Goal: Transaction & Acquisition: Purchase product/service

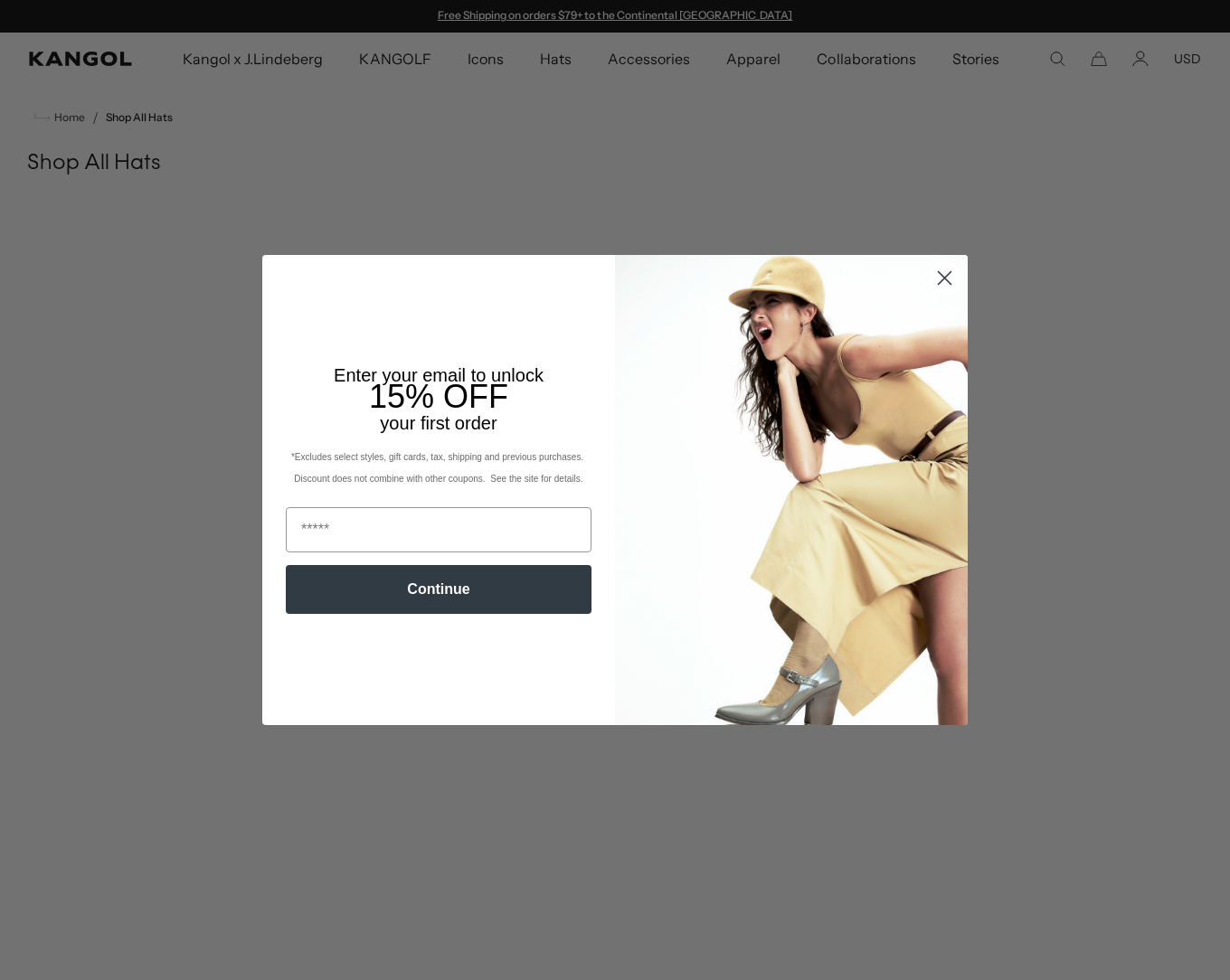
scroll to position [272, 0]
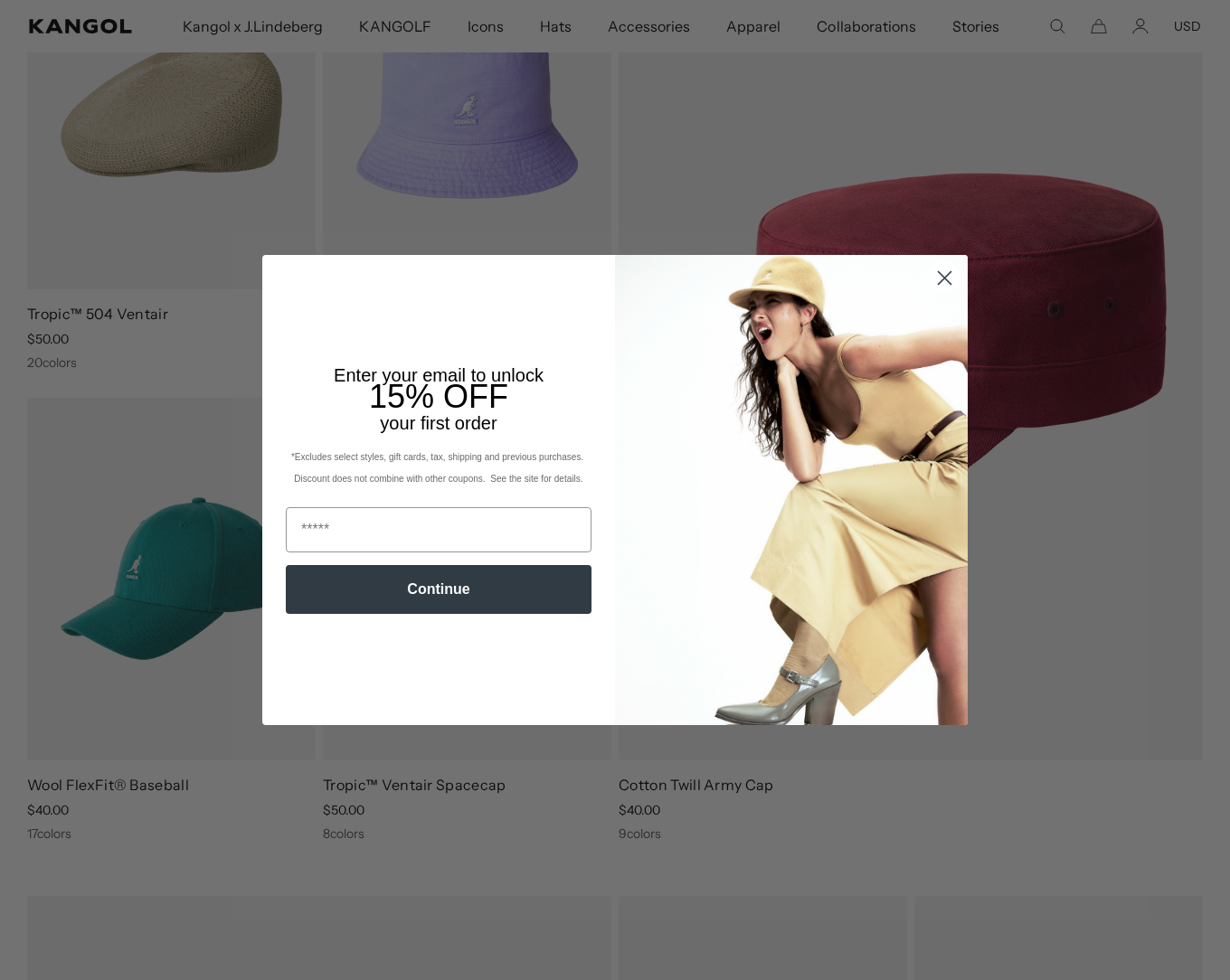
click at [936, 274] on circle "Close dialog" at bounding box center [944, 278] width 30 height 30
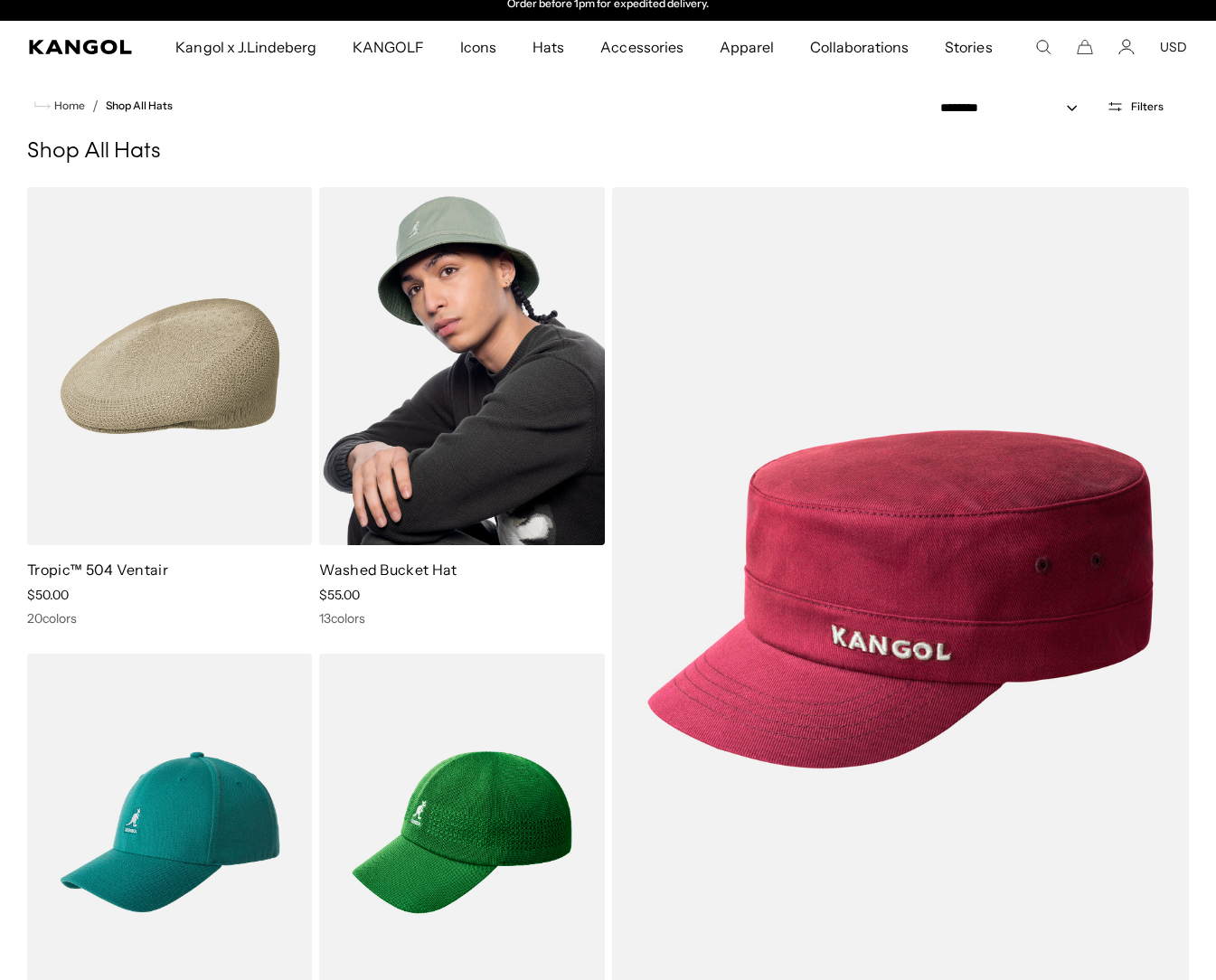
scroll to position [0, 0]
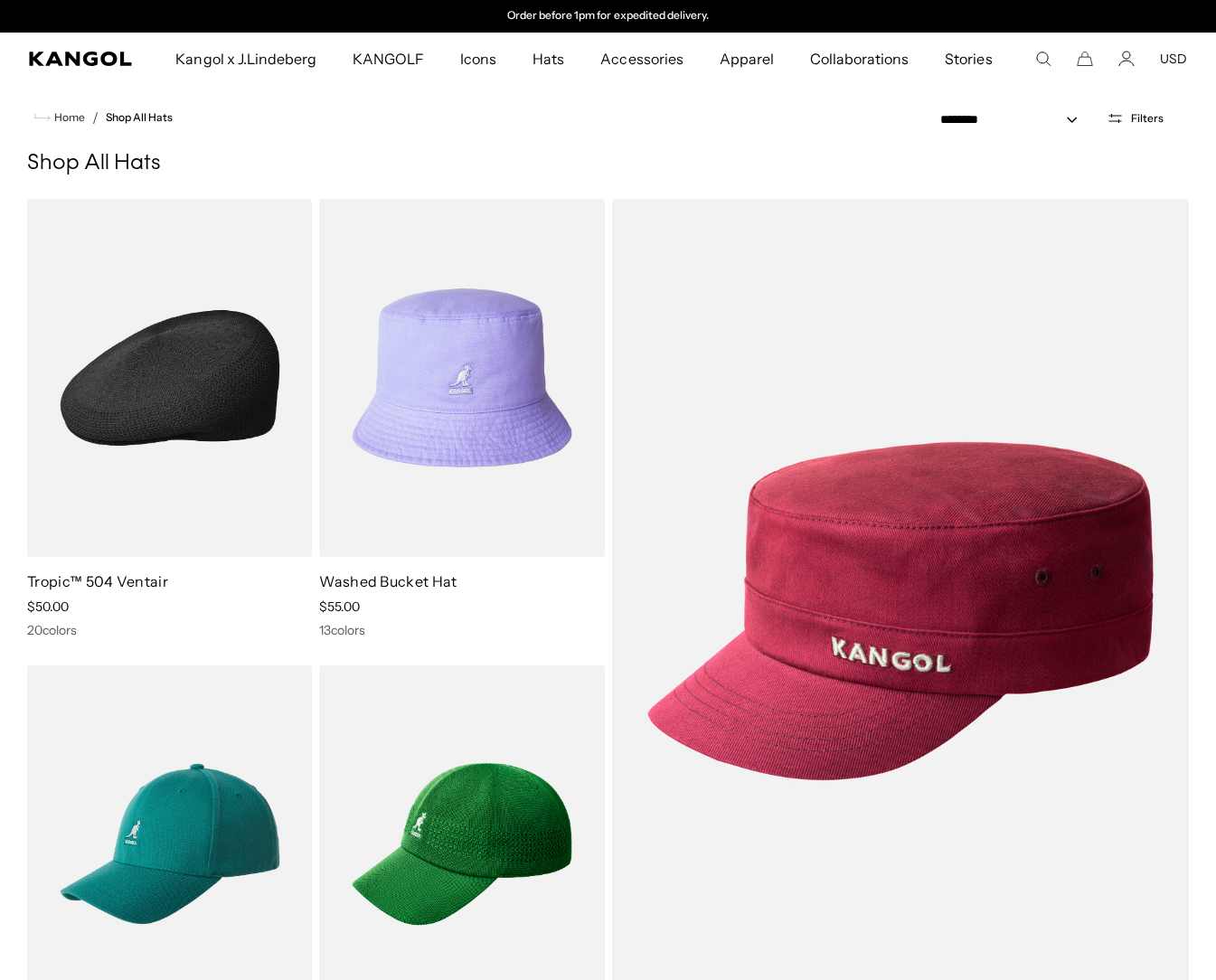
click at [214, 327] on img at bounding box center [169, 378] width 285 height 358
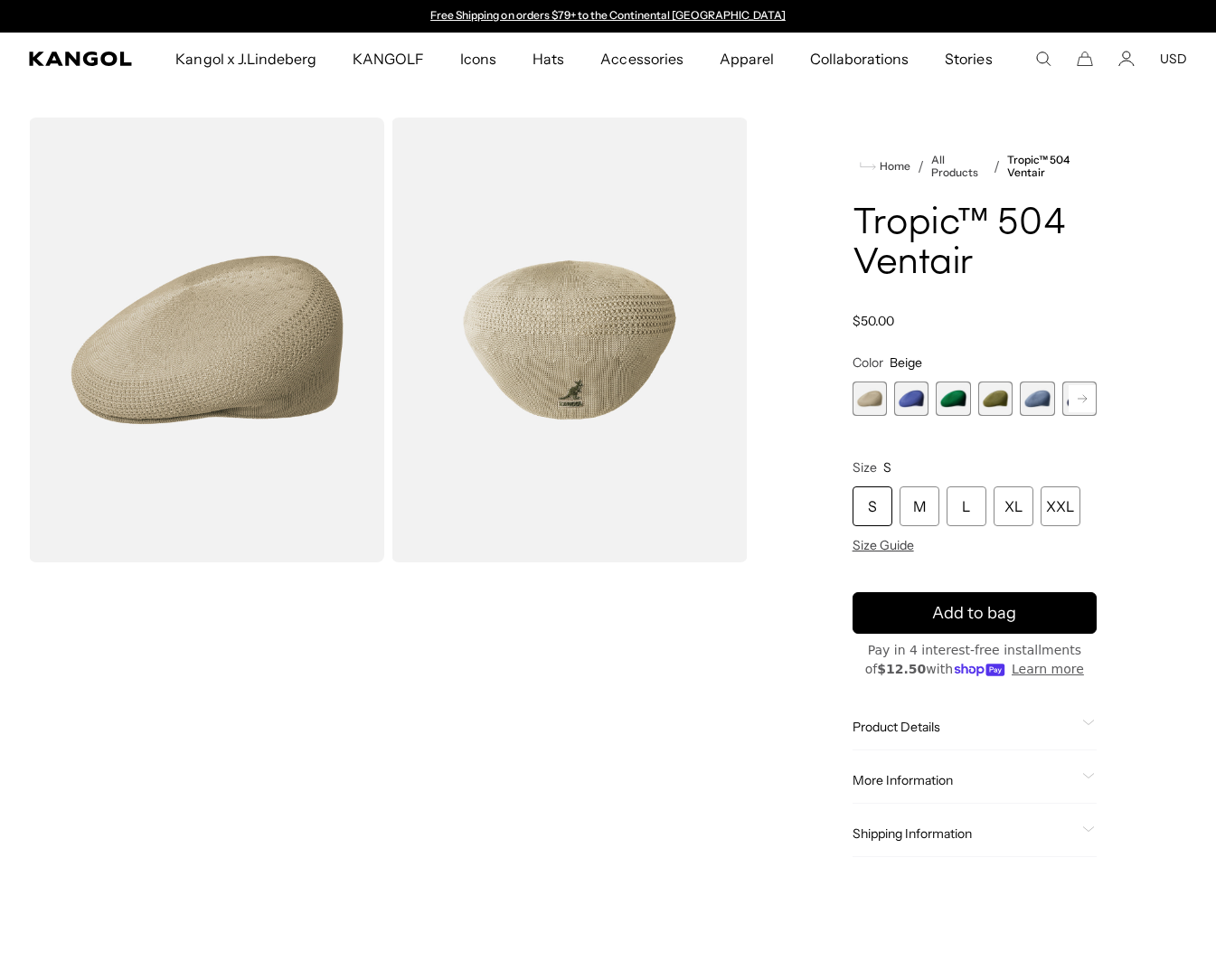
click at [1086, 391] on rect at bounding box center [1082, 398] width 27 height 27
click at [1086, 399] on icon at bounding box center [1082, 399] width 9 height 7
click at [1086, 398] on icon at bounding box center [1082, 399] width 9 height 7
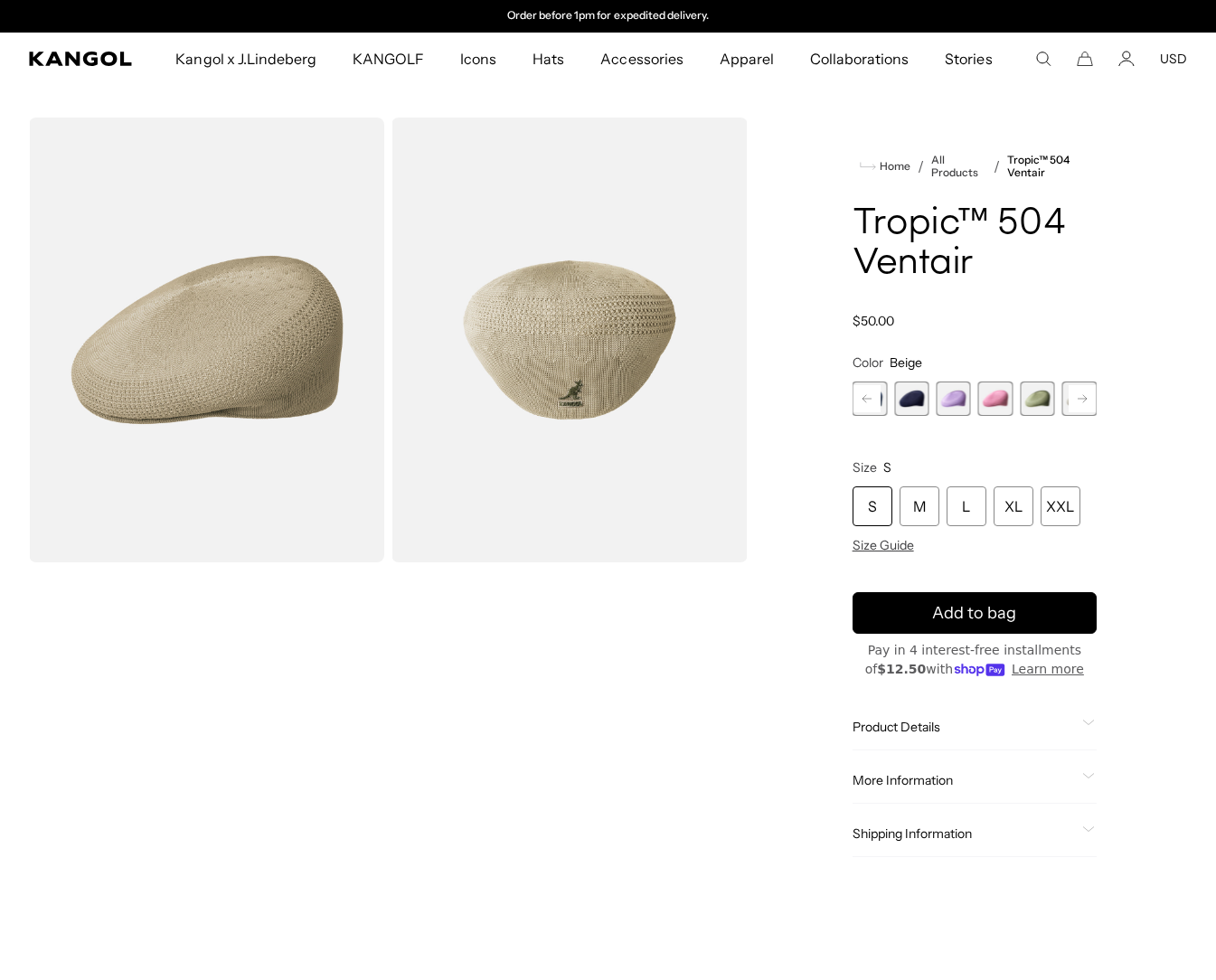
click at [1086, 398] on icon at bounding box center [1082, 399] width 9 height 7
click at [1077, 395] on rect at bounding box center [1082, 398] width 27 height 27
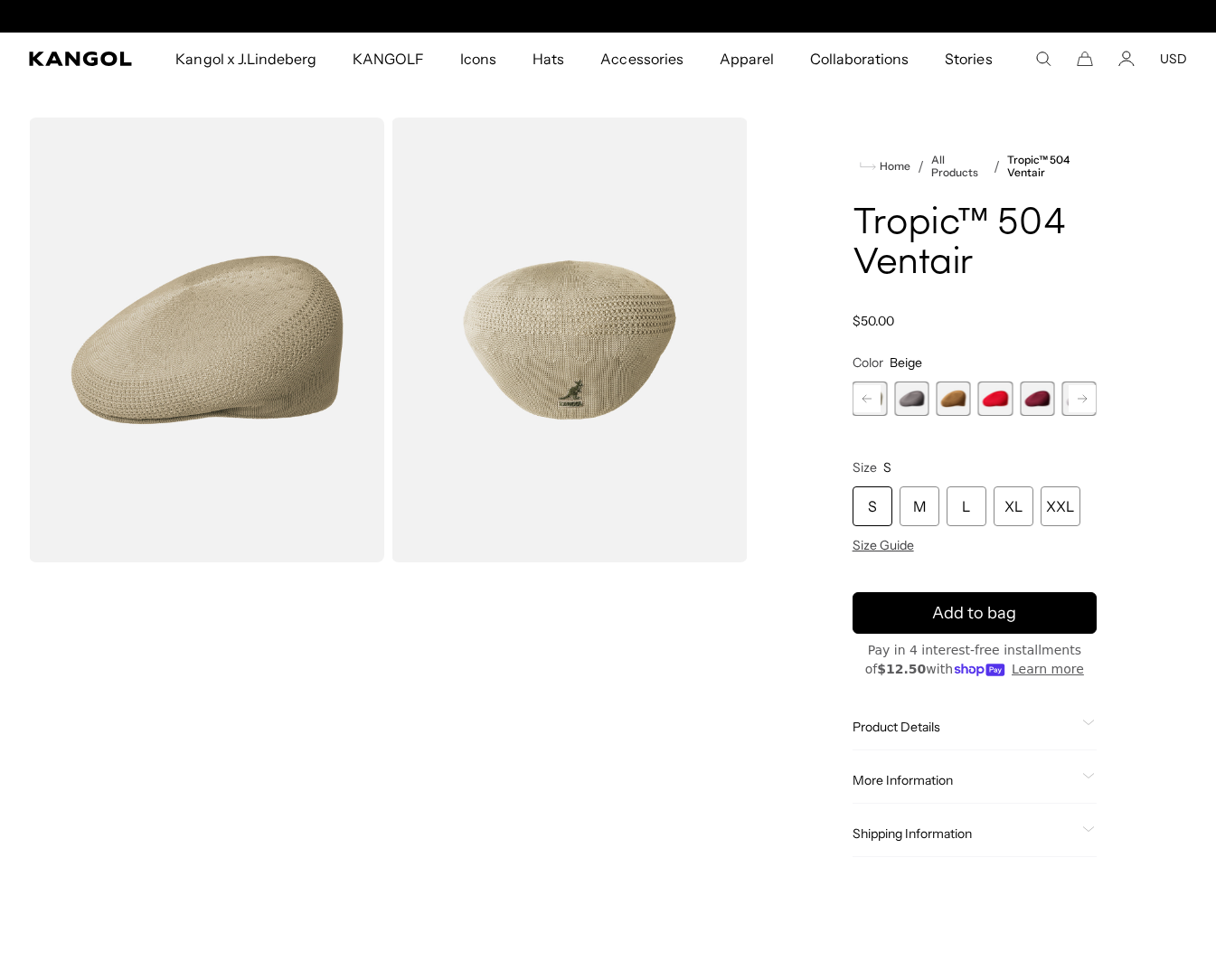
scroll to position [0, 0]
click at [1077, 395] on rect at bounding box center [1082, 398] width 27 height 27
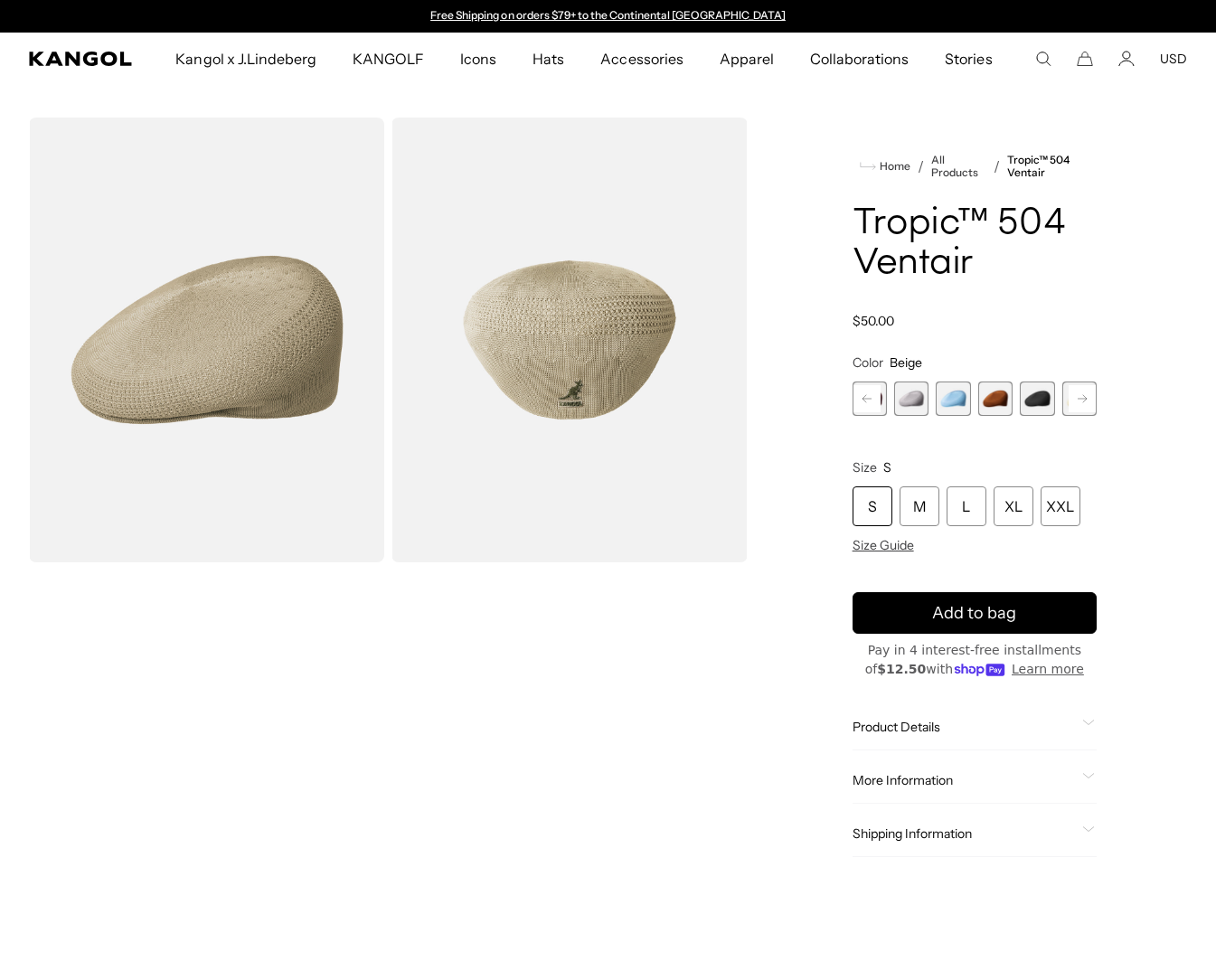
click at [1077, 395] on rect at bounding box center [1082, 398] width 27 height 27
drag, startPoint x: 1077, startPoint y: 395, endPoint x: 997, endPoint y: 395, distance: 80.0
click at [997, 395] on span "18 of 22" at bounding box center [995, 398] width 34 height 34
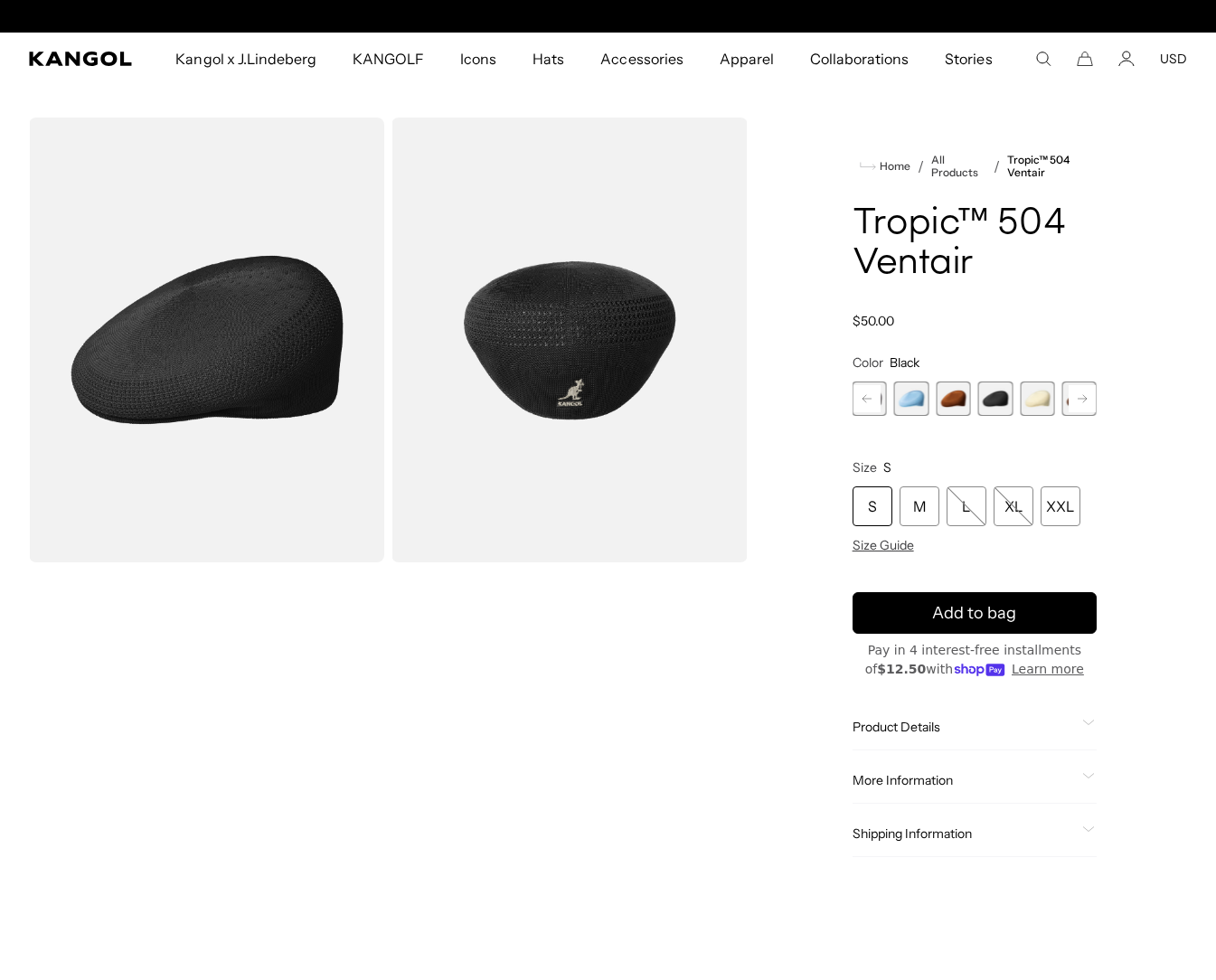
scroll to position [0, 373]
click at [901, 393] on span "16 of 22" at bounding box center [911, 398] width 34 height 34
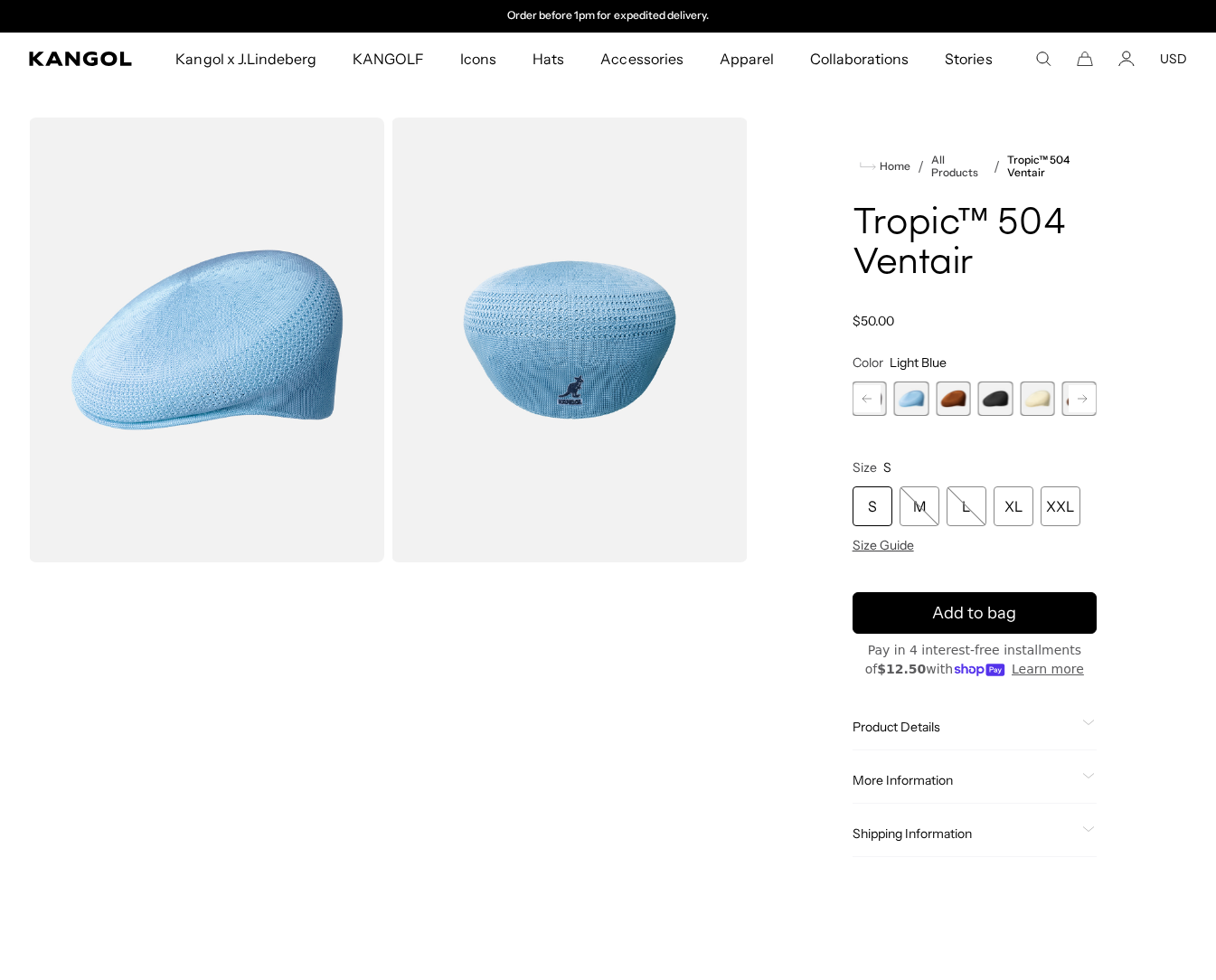
click at [1078, 403] on rect at bounding box center [1082, 398] width 27 height 27
click at [1078, 403] on span "22 of 22" at bounding box center [1080, 398] width 34 height 34
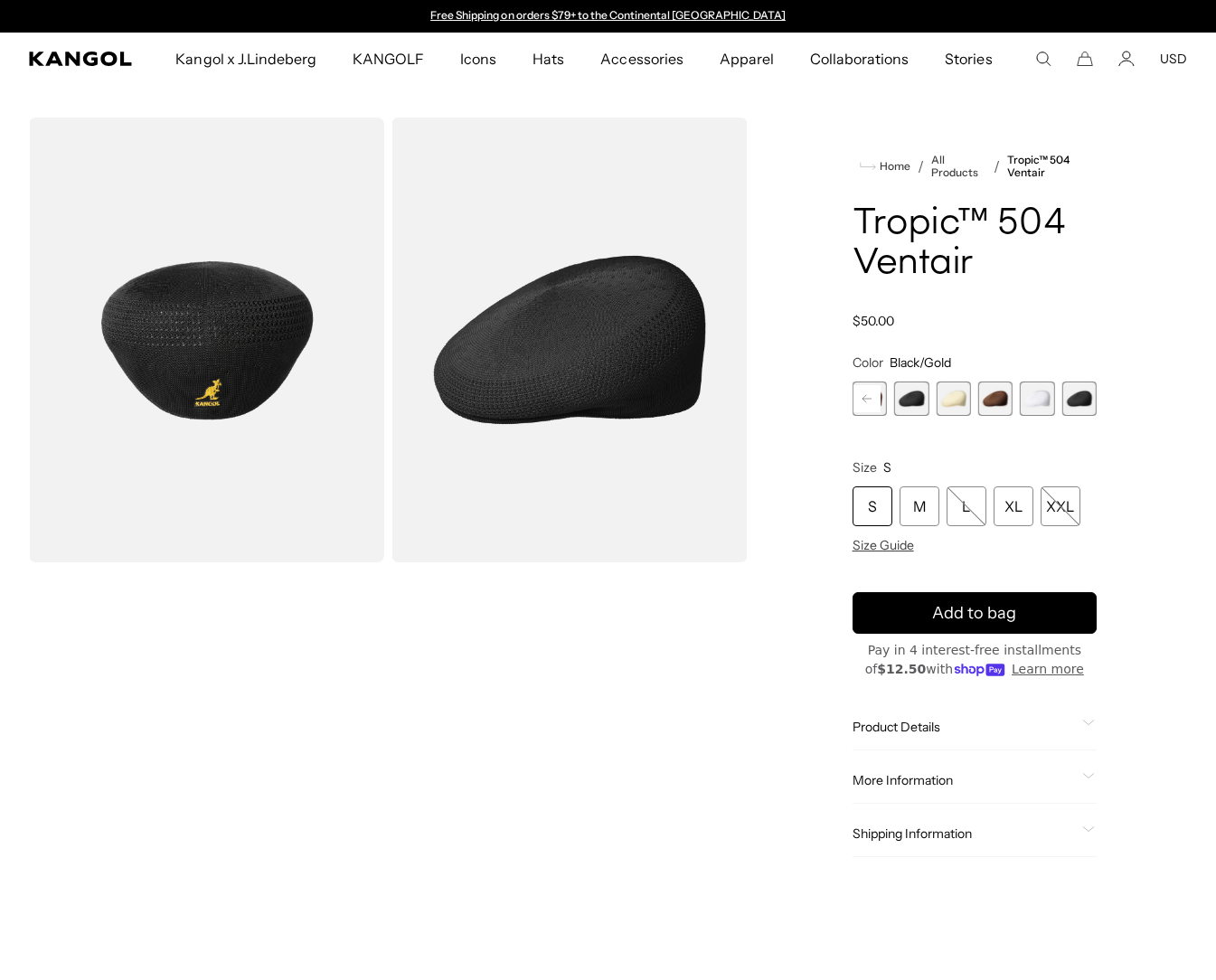
click at [875, 392] on rect at bounding box center [866, 398] width 27 height 27
click at [870, 404] on rect at bounding box center [866, 398] width 27 height 27
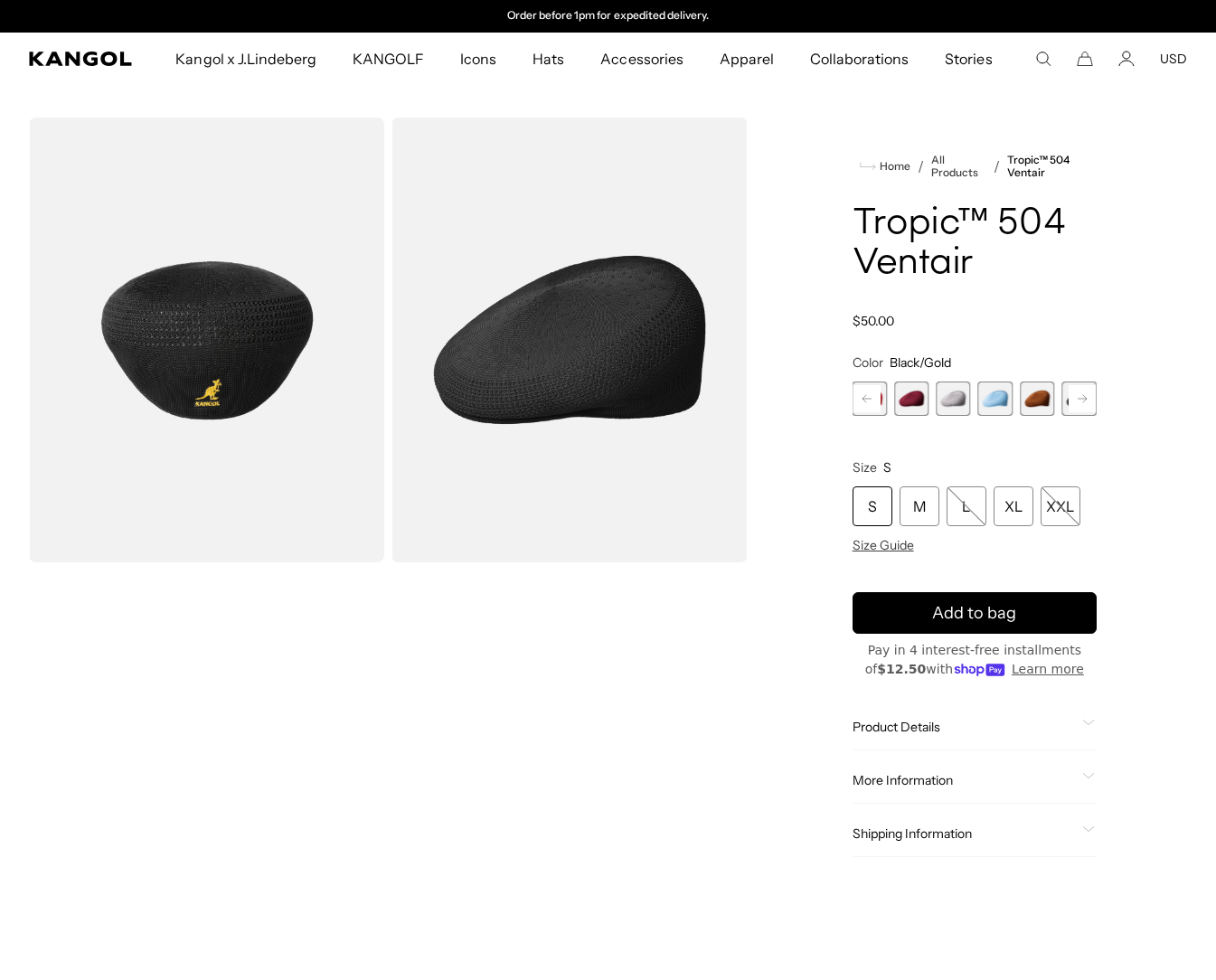
click at [872, 401] on rect at bounding box center [866, 398] width 27 height 27
drag, startPoint x: 872, startPoint y: 401, endPoint x: 957, endPoint y: 397, distance: 85.1
click at [957, 397] on span "13 of 22" at bounding box center [953, 398] width 34 height 34
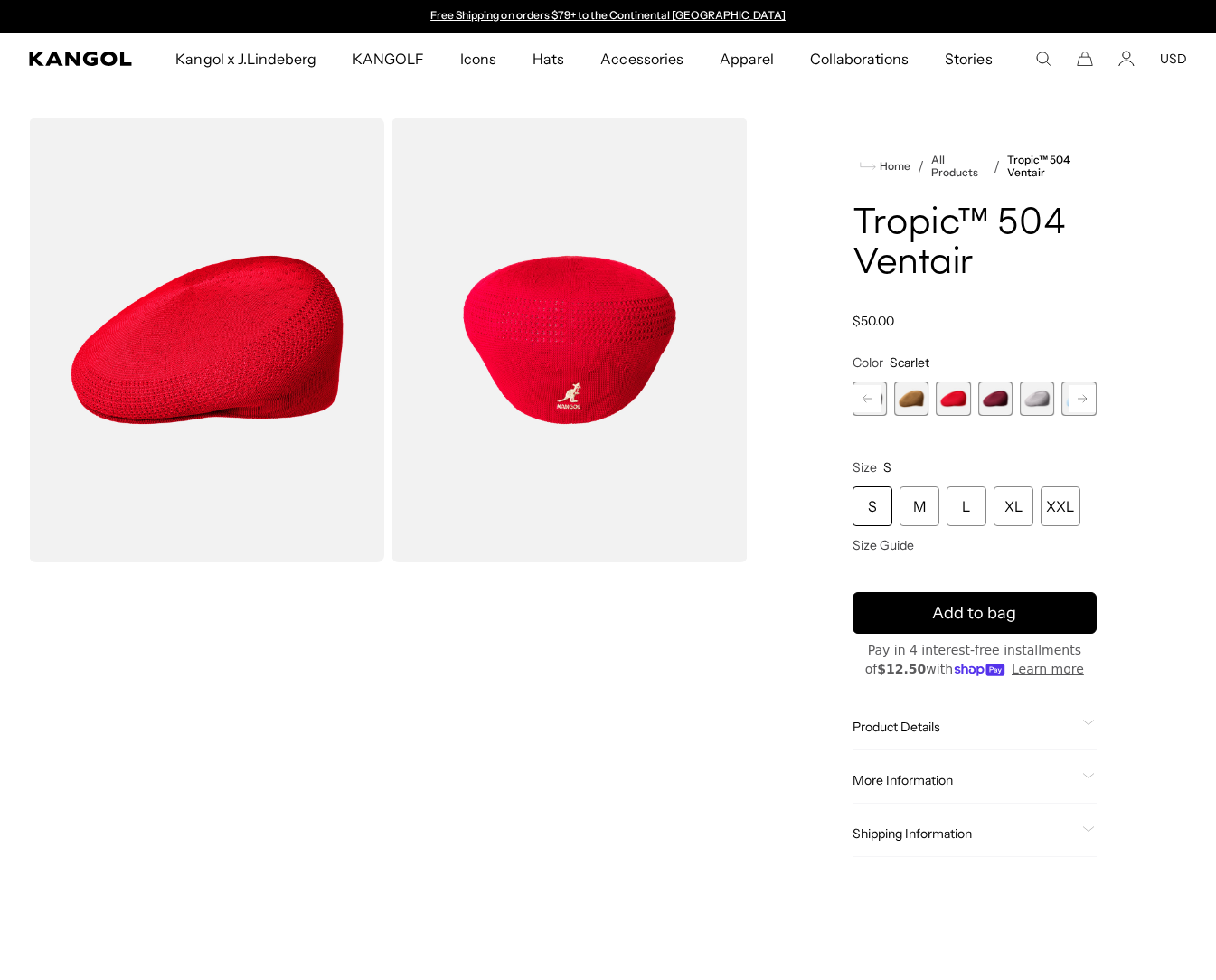
click at [873, 400] on rect at bounding box center [866, 398] width 27 height 27
click at [1037, 396] on span "14 of 22" at bounding box center [1037, 398] width 34 height 34
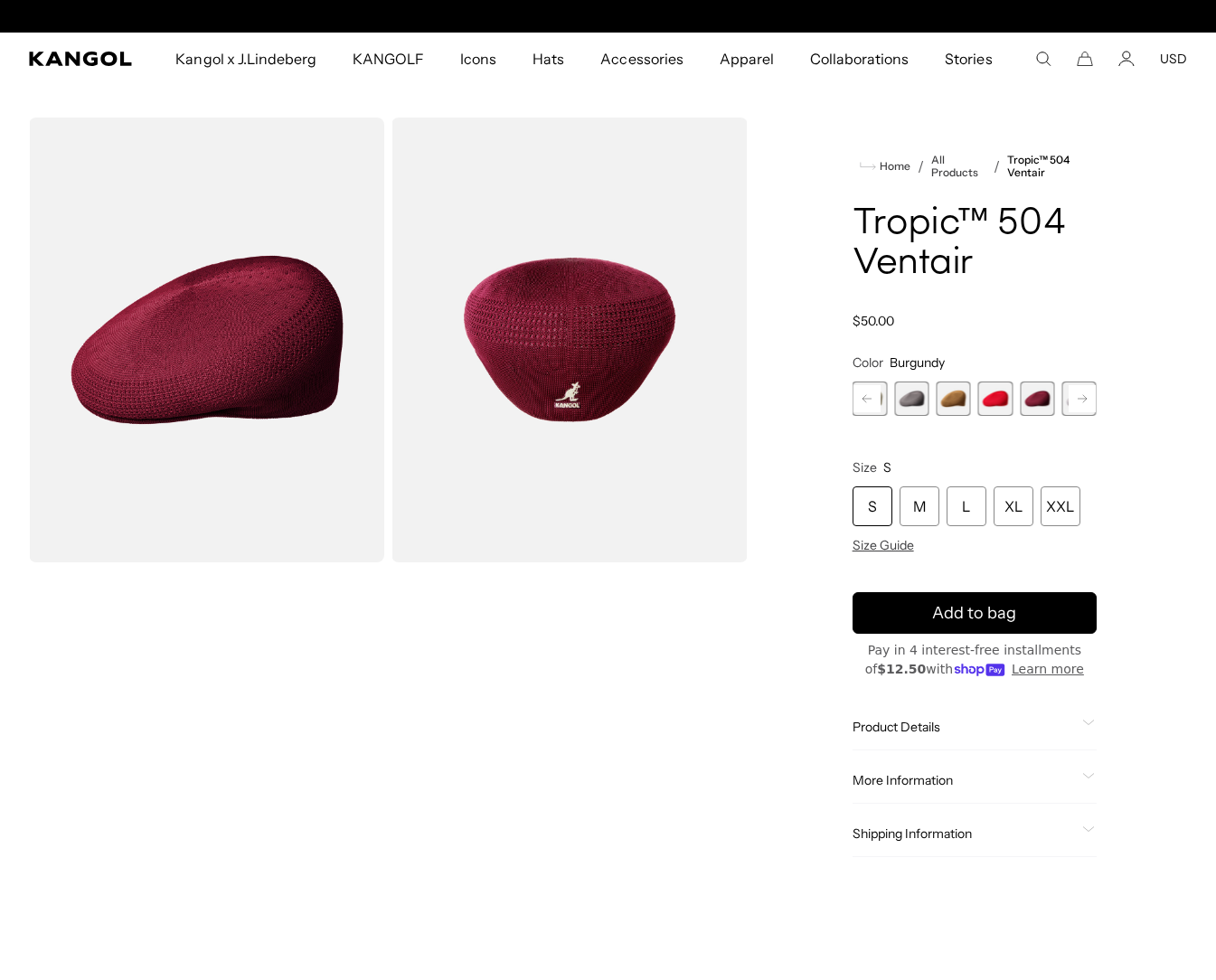
scroll to position [0, 373]
click at [866, 400] on rect at bounding box center [866, 398] width 27 height 27
click at [865, 400] on rect at bounding box center [866, 398] width 27 height 27
click at [865, 401] on icon at bounding box center [867, 399] width 9 height 7
drag, startPoint x: 865, startPoint y: 401, endPoint x: 945, endPoint y: 406, distance: 80.2
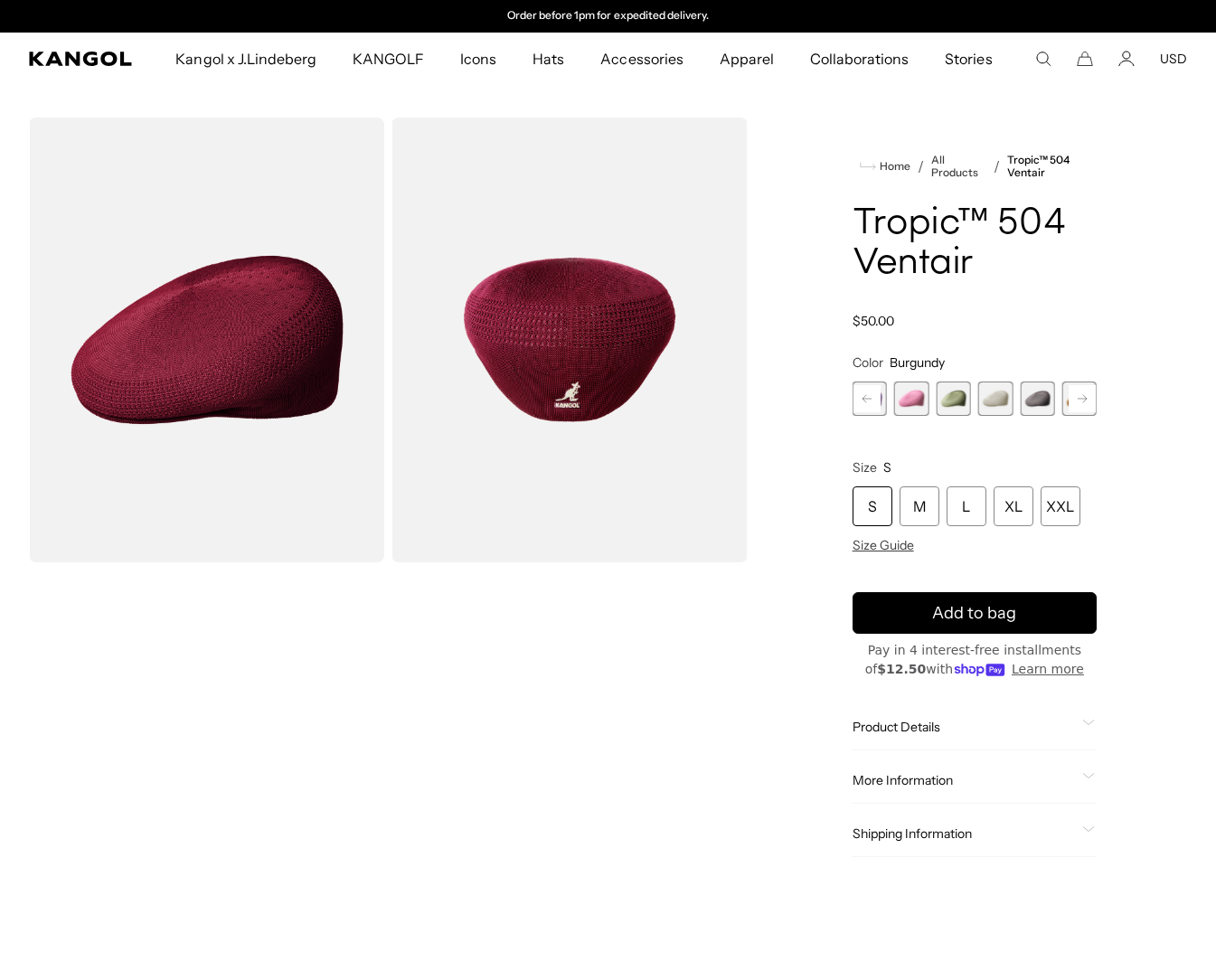
click at [945, 406] on span "9 of 22" at bounding box center [953, 398] width 34 height 34
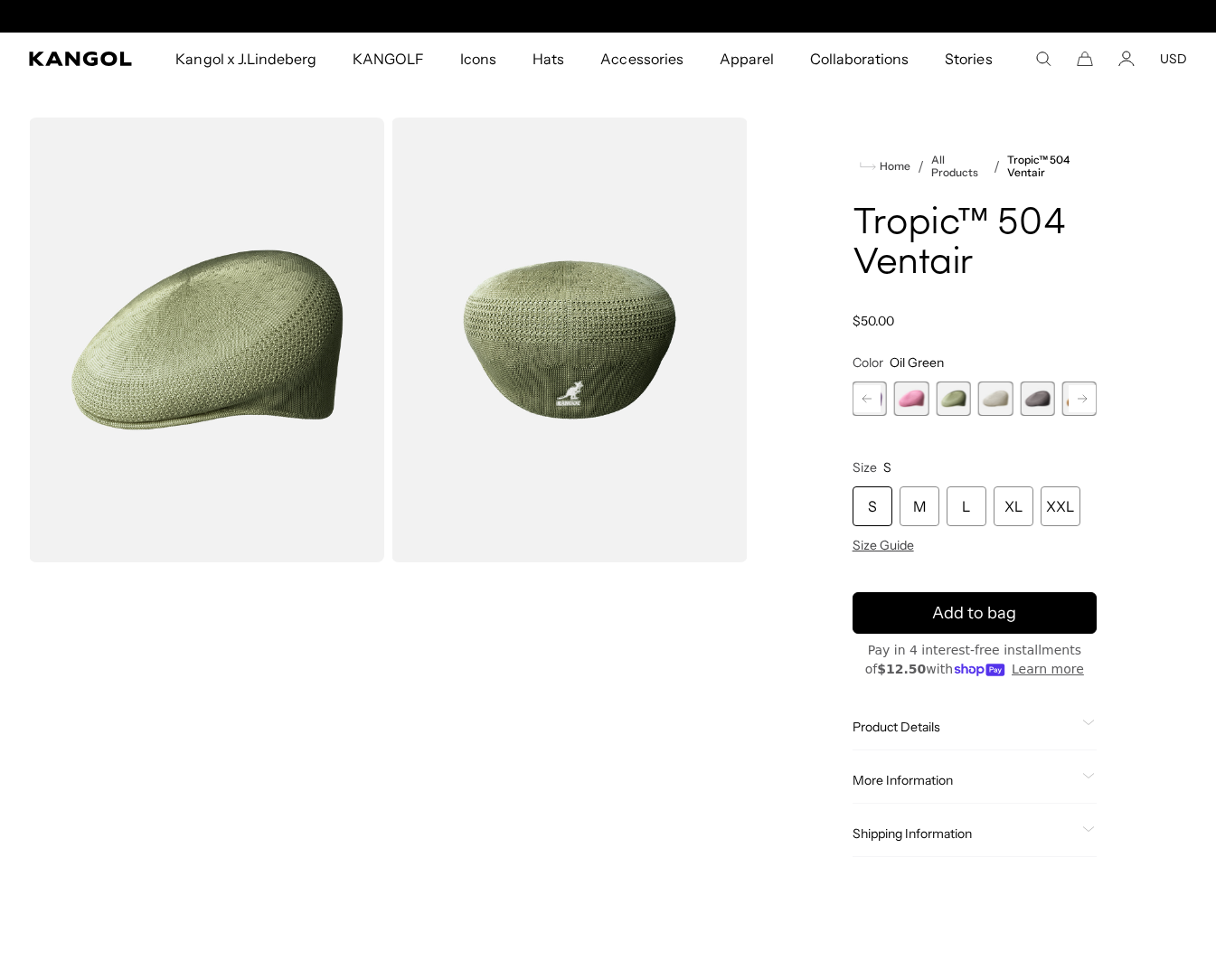
scroll to position [0, 373]
click at [860, 402] on rect at bounding box center [866, 398] width 27 height 27
click at [861, 401] on rect at bounding box center [866, 398] width 27 height 27
click at [864, 401] on rect at bounding box center [866, 398] width 27 height 27
click at [871, 409] on rect at bounding box center [866, 398] width 27 height 27
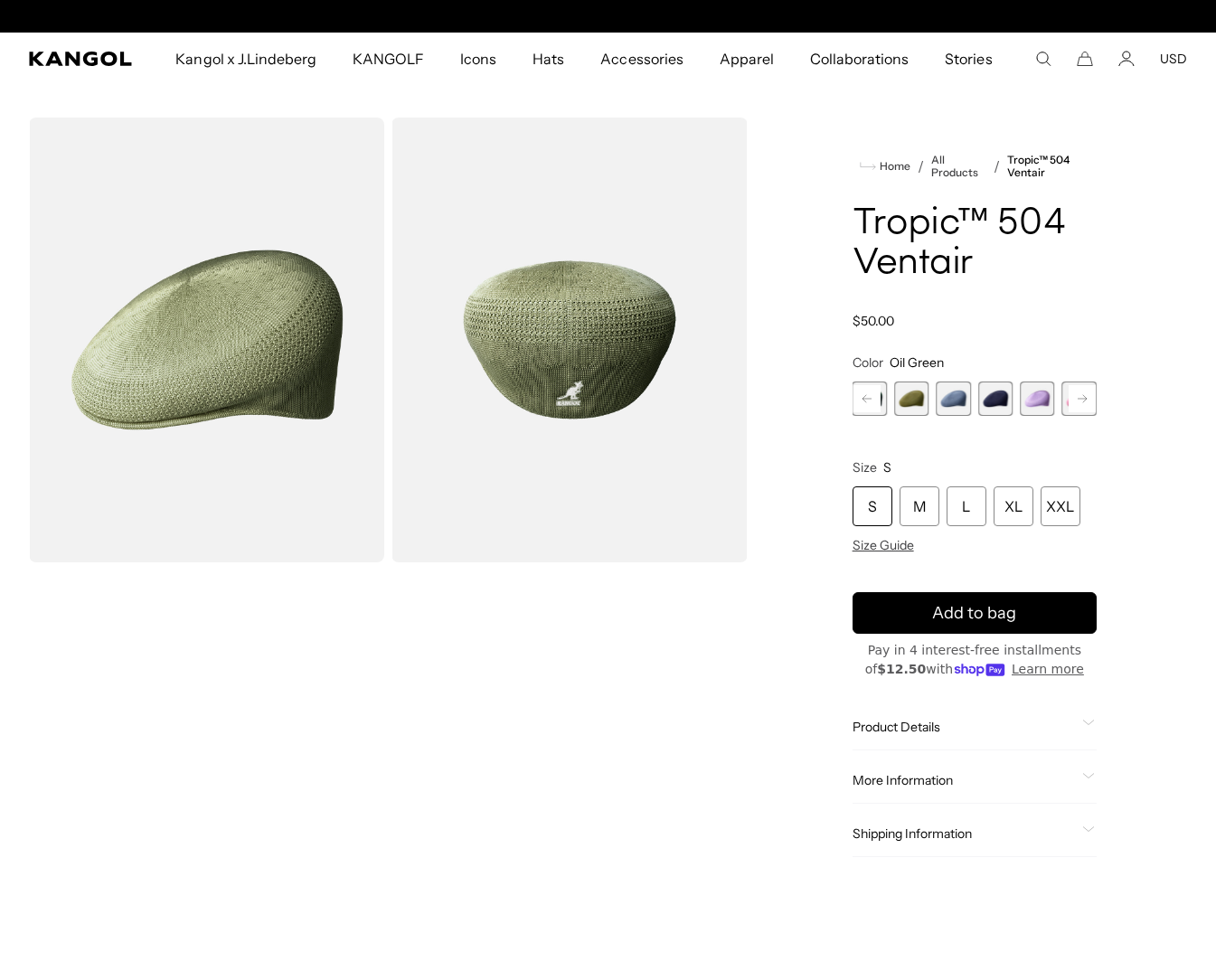
click at [875, 409] on rect at bounding box center [866, 398] width 27 height 27
